Goal: Navigation & Orientation: Find specific page/section

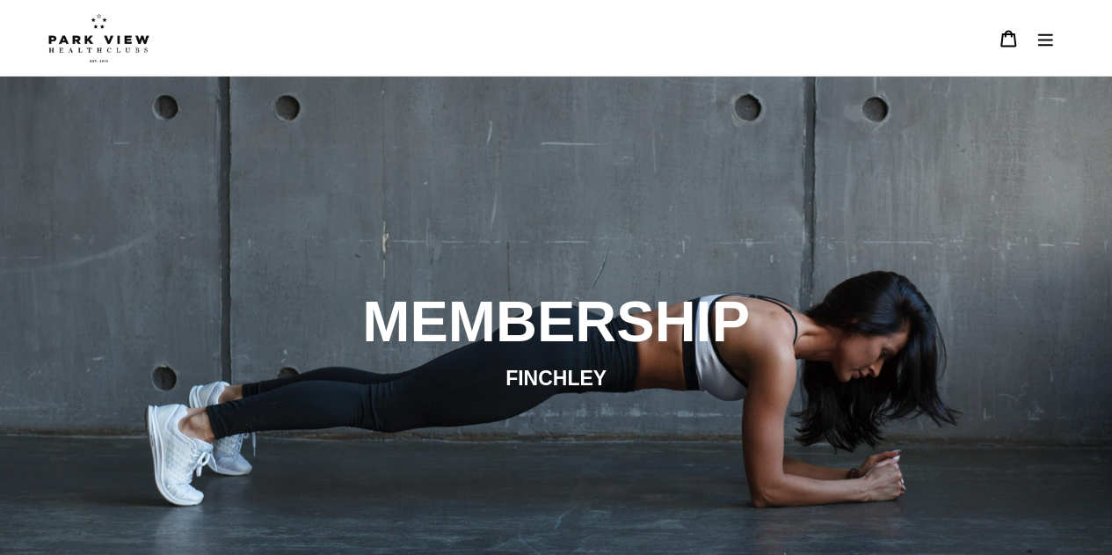
click at [1042, 30] on icon "Menu" at bounding box center [1046, 39] width 18 height 18
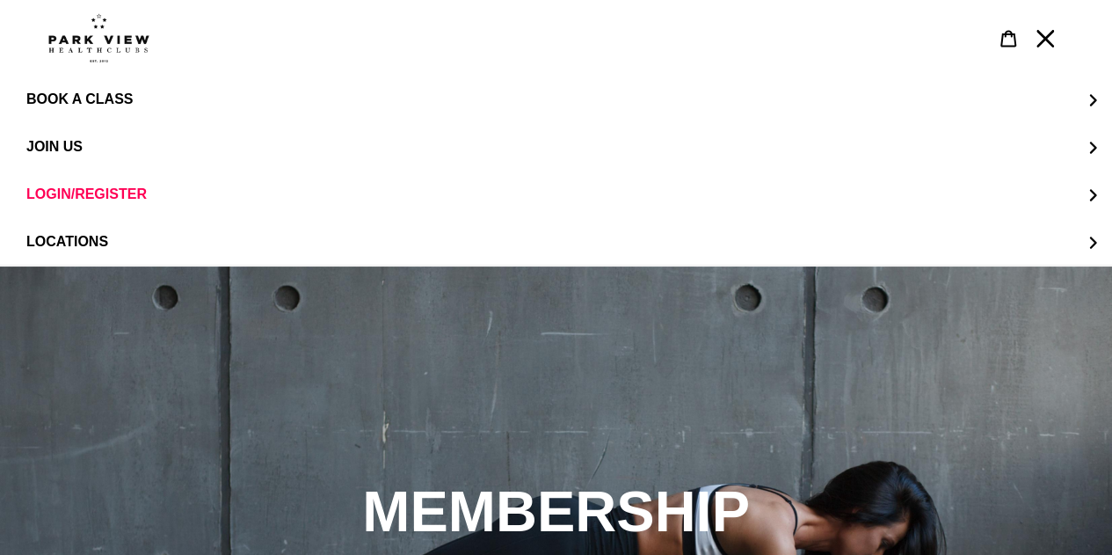
click at [104, 39] on img at bounding box center [98, 37] width 101 height 49
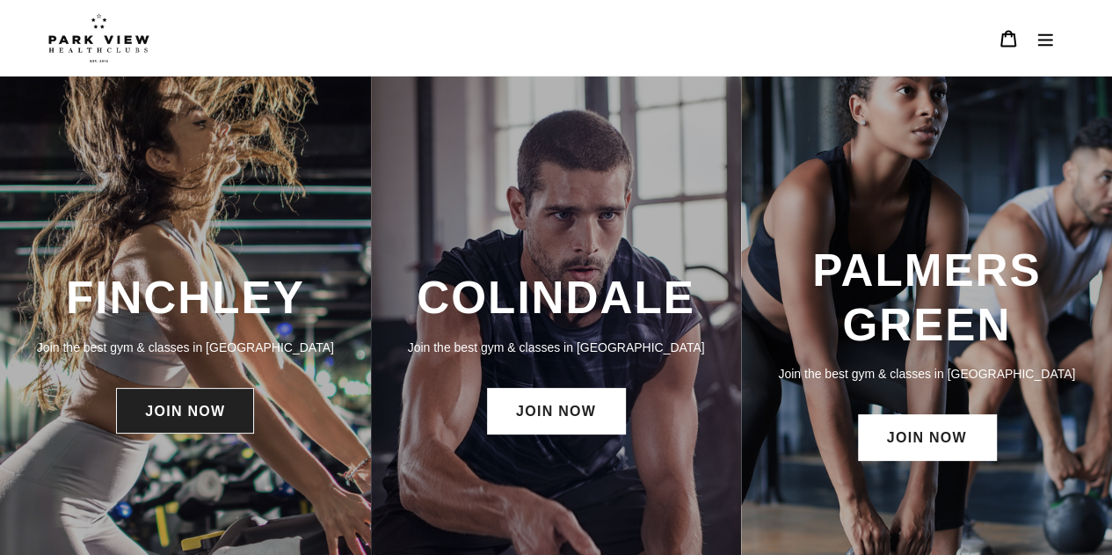
click at [149, 424] on link "JOIN NOW" at bounding box center [185, 411] width 138 height 46
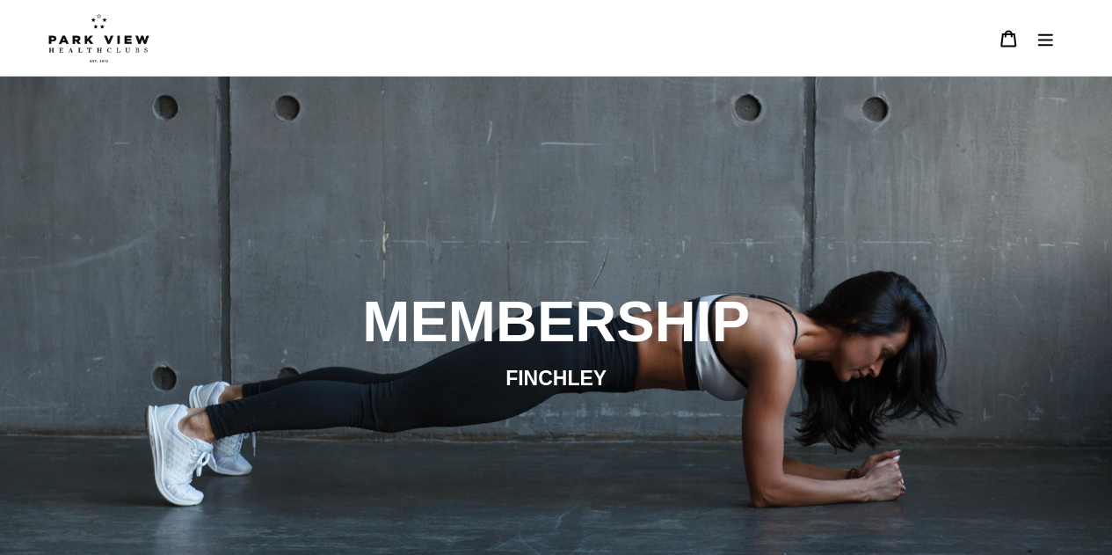
click at [1029, 33] on button "Menu" at bounding box center [1045, 38] width 37 height 38
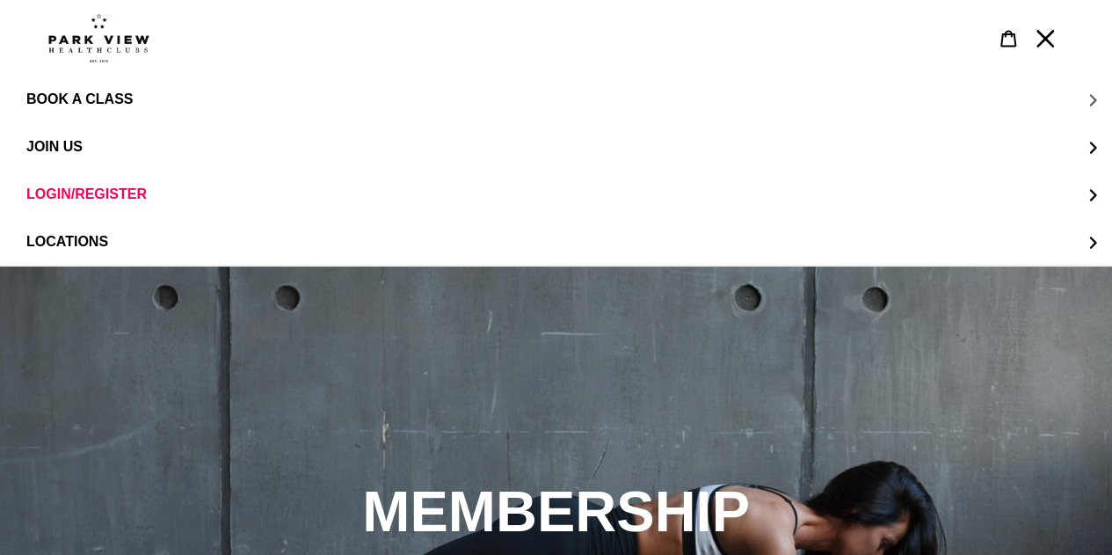
click at [100, 113] on button "BOOK A CLASS" at bounding box center [556, 99] width 1112 height 47
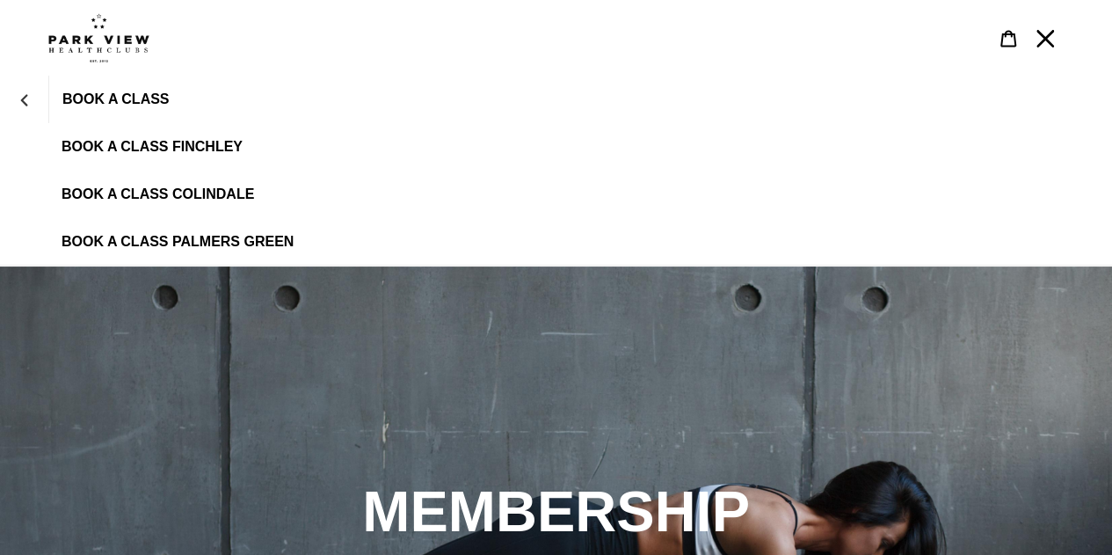
click at [155, 151] on span "BOOK A CLASS FINCHLEY" at bounding box center [152, 147] width 181 height 16
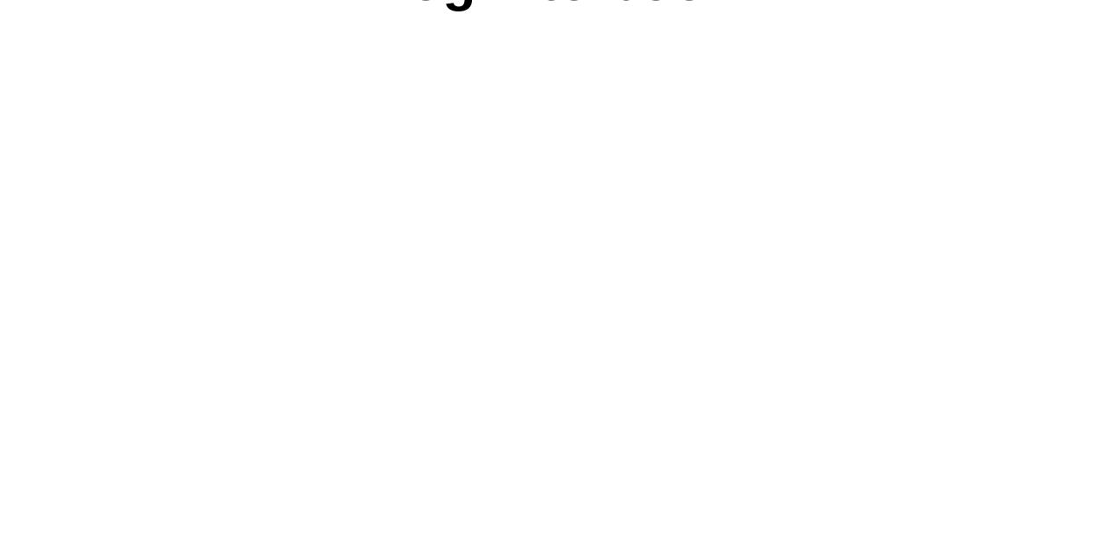
scroll to position [700, 0]
click at [41, 416] on div "Login to book powered by Glofox" at bounding box center [556, 226] width 1055 height 591
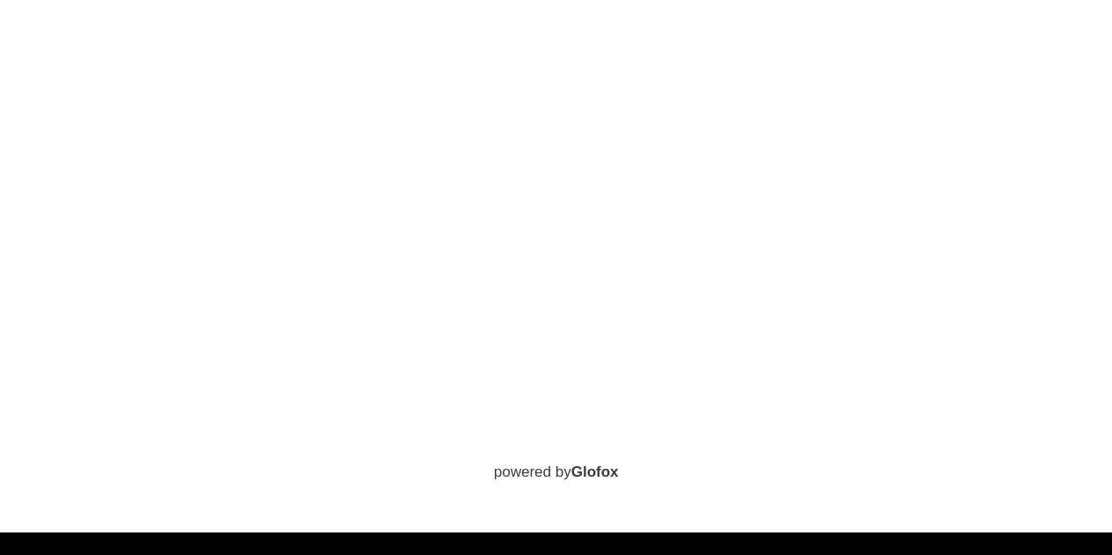
scroll to position [749, 0]
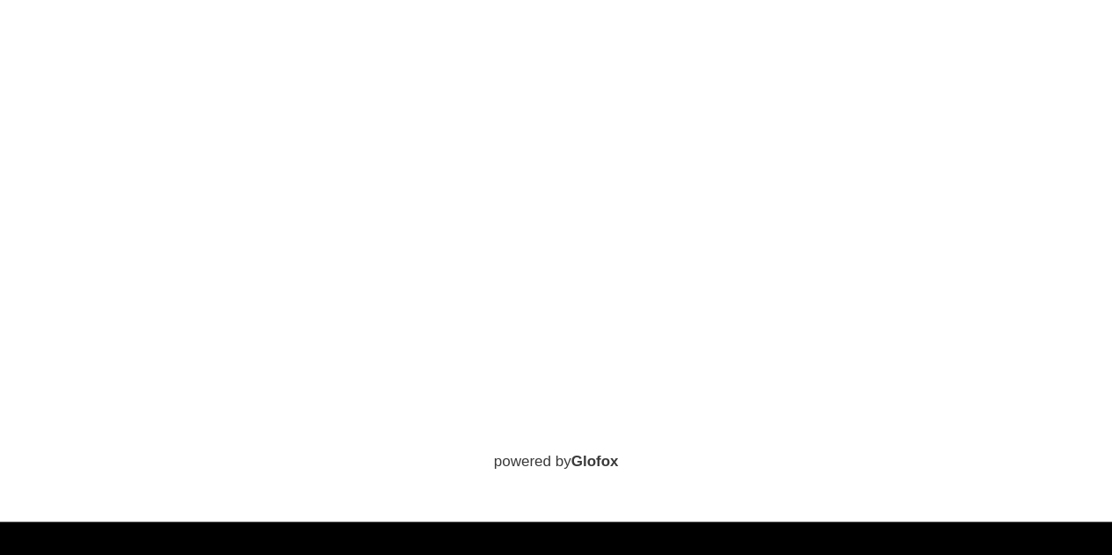
click at [60, 292] on div "Login to book powered by Glofox" at bounding box center [543, 177] width 985 height 591
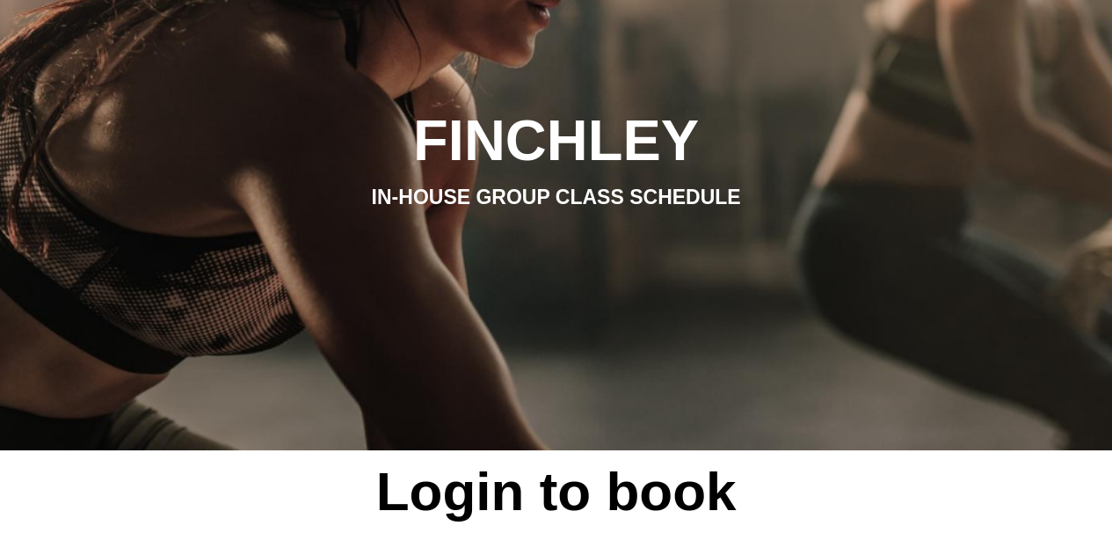
scroll to position [0, 0]
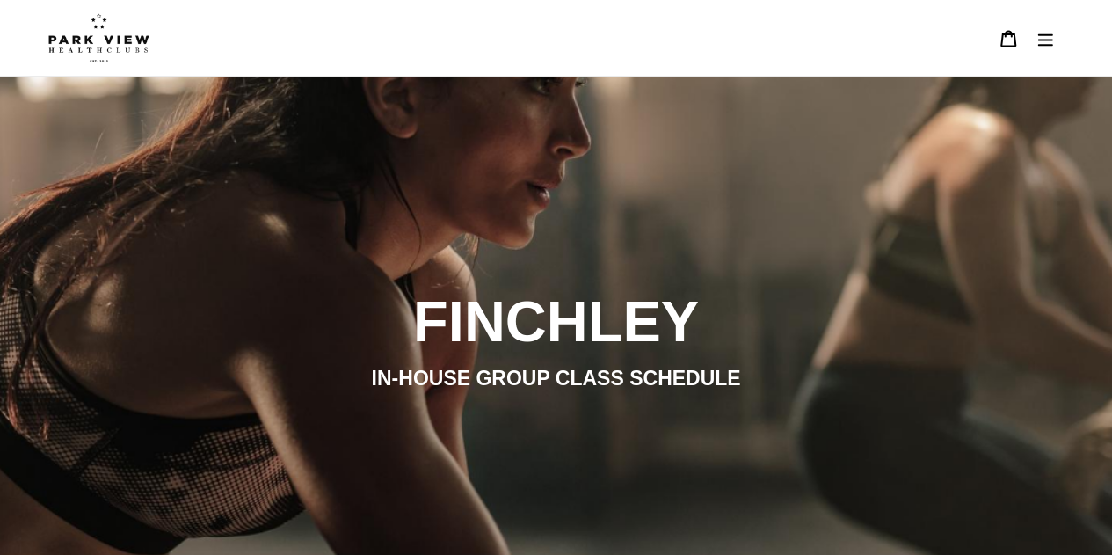
click at [79, 55] on img at bounding box center [98, 37] width 101 height 49
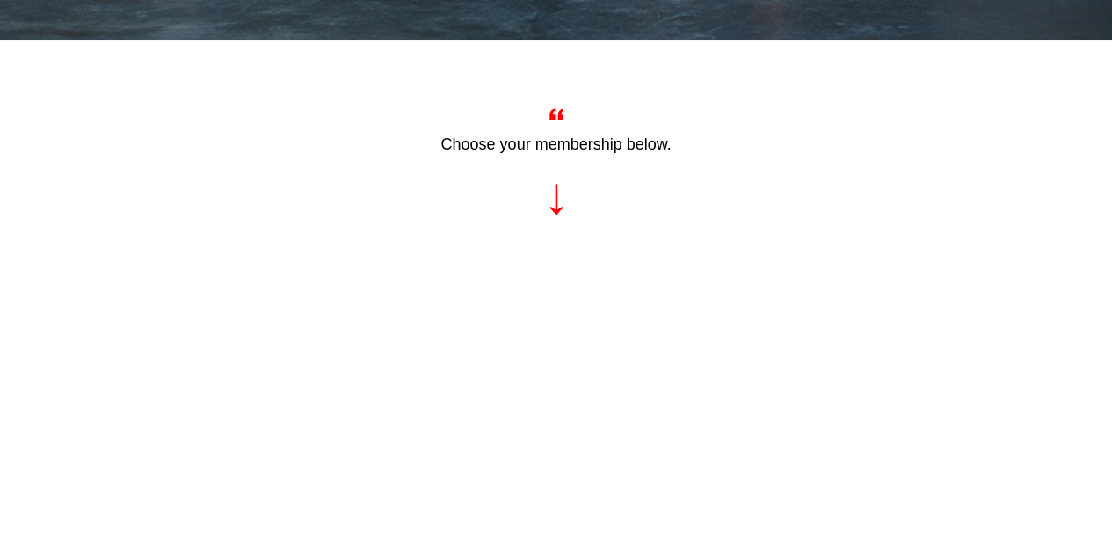
scroll to position [587, 0]
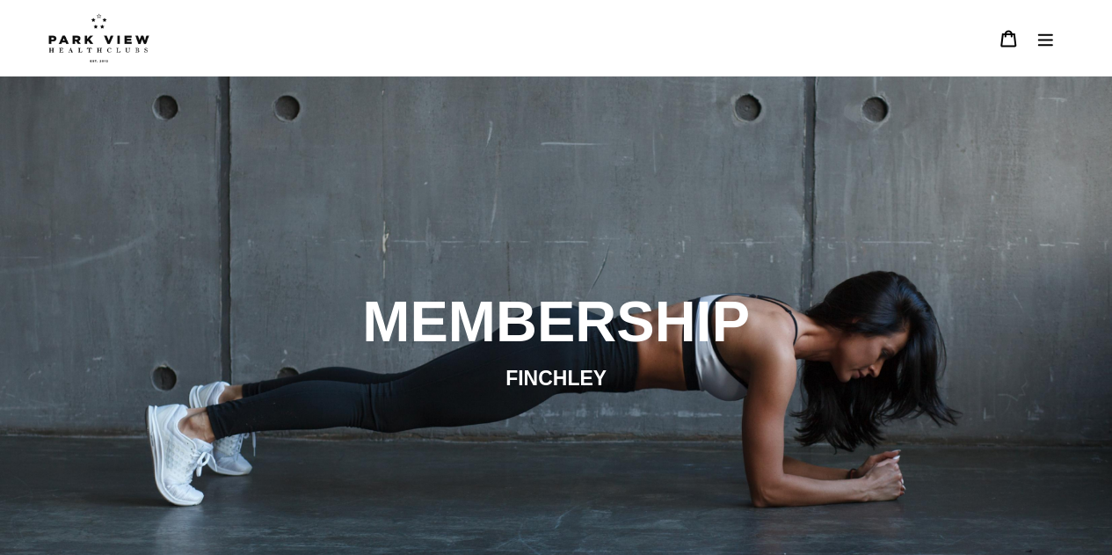
click at [1028, 38] on button "Menu" at bounding box center [1045, 38] width 37 height 38
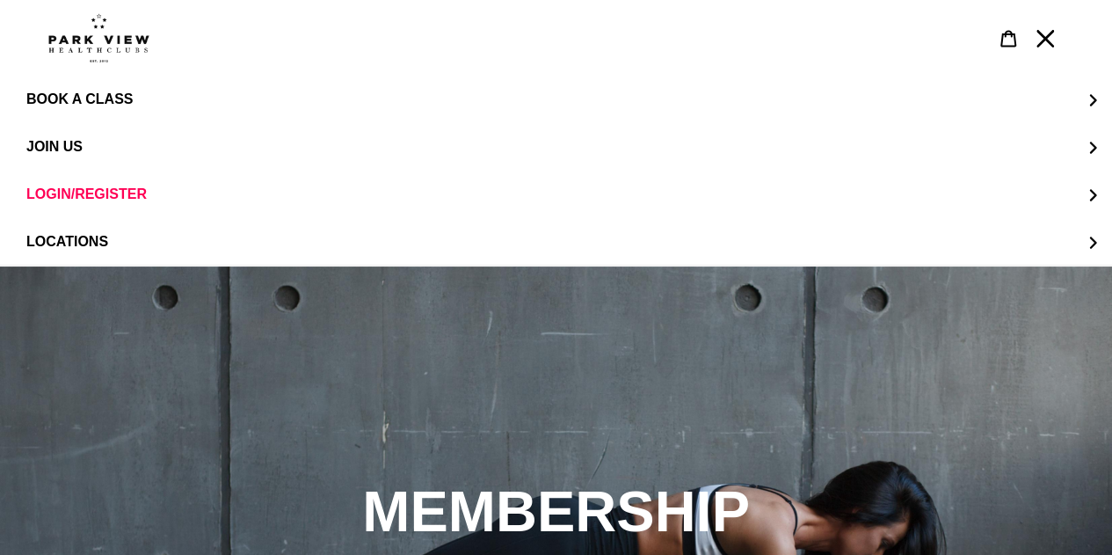
click at [988, 47] on link at bounding box center [540, 37] width 985 height 49
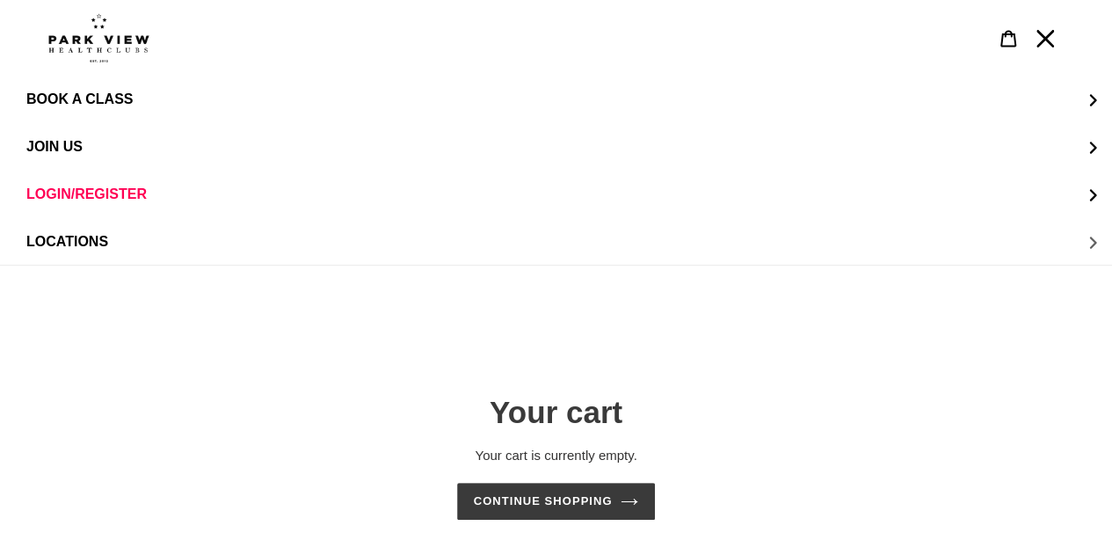
click at [981, 238] on button "LOCATIONS" at bounding box center [556, 241] width 1112 height 47
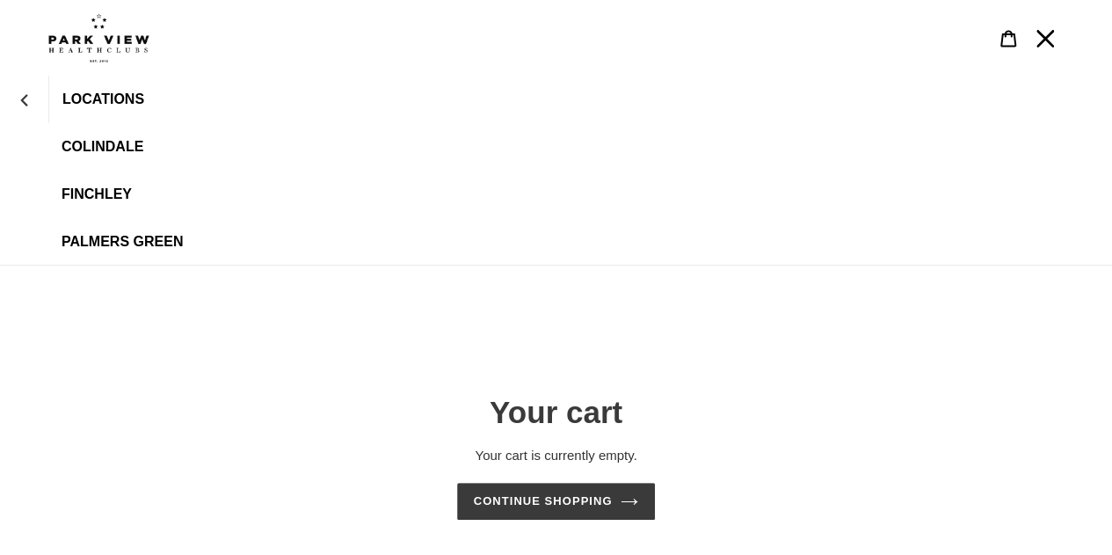
click at [101, 203] on link "Finchley" at bounding box center [556, 194] width 1112 height 47
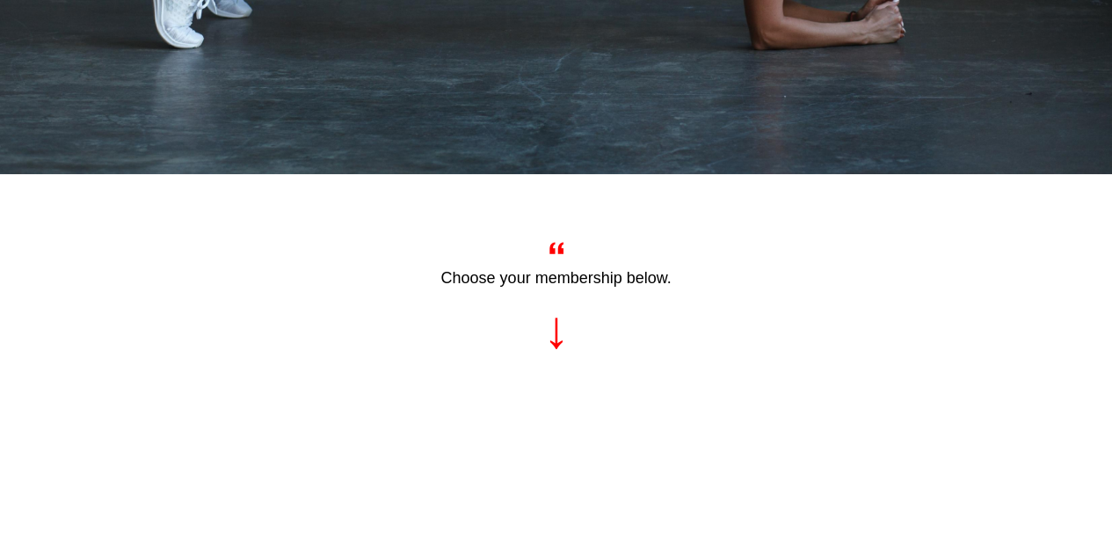
scroll to position [459, 0]
